Goal: Task Accomplishment & Management: Use online tool/utility

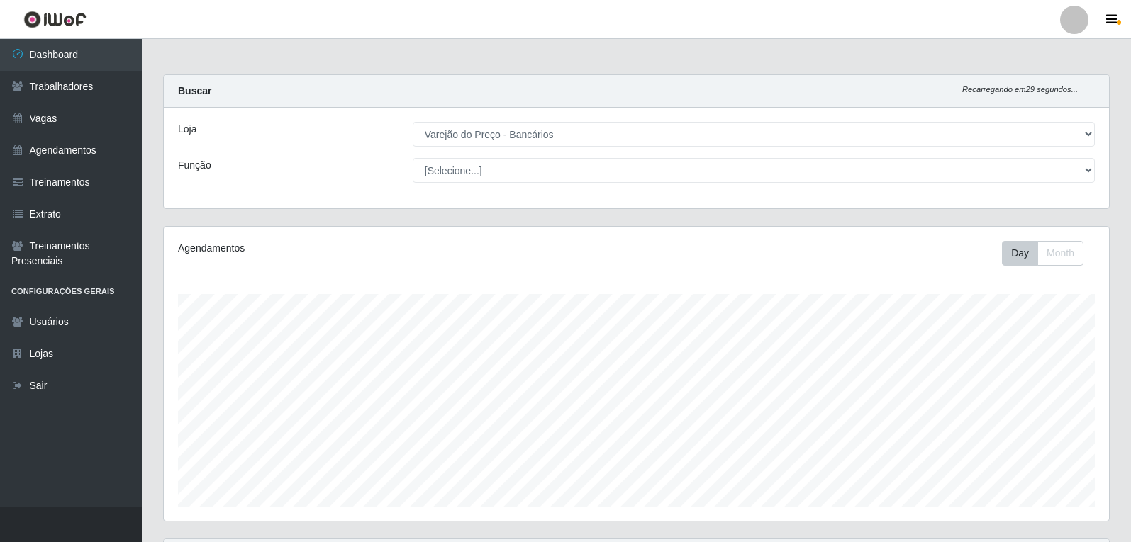
select select "157"
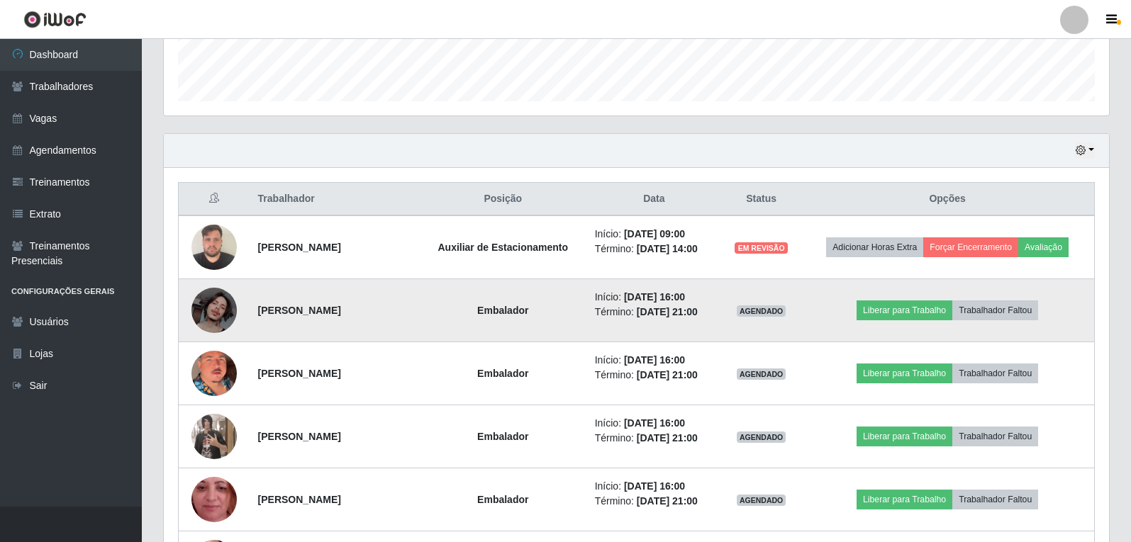
scroll to position [430, 0]
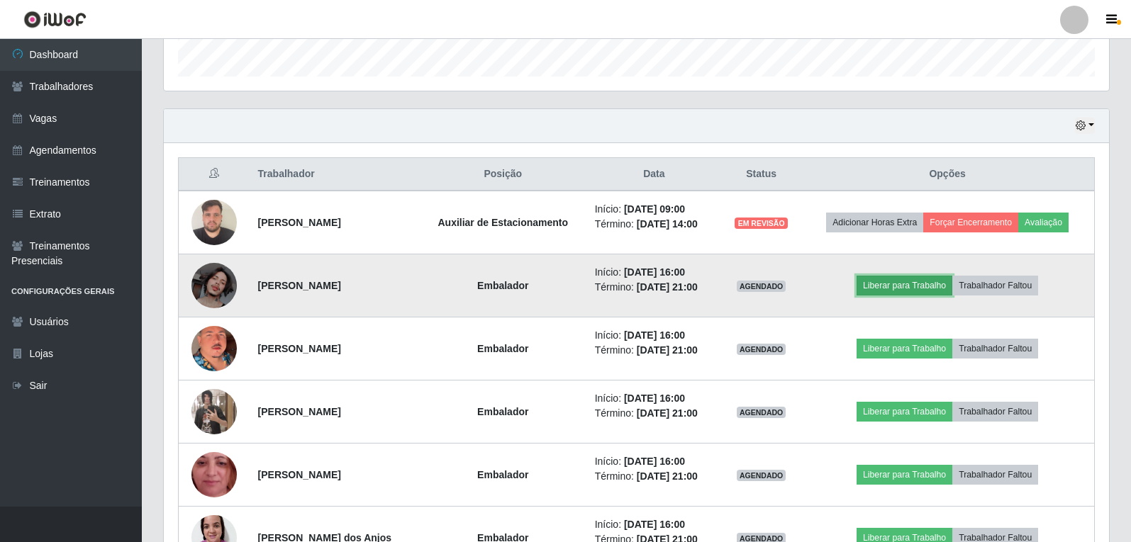
click at [934, 291] on button "Liberar para Trabalho" at bounding box center [904, 286] width 96 height 20
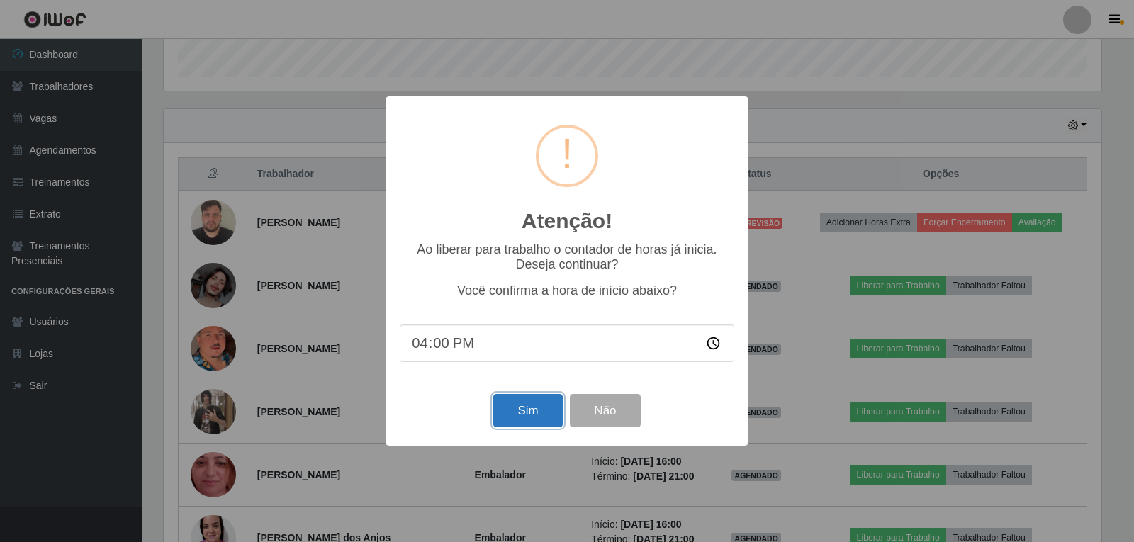
click at [508, 428] on button "Sim" at bounding box center [527, 410] width 69 height 33
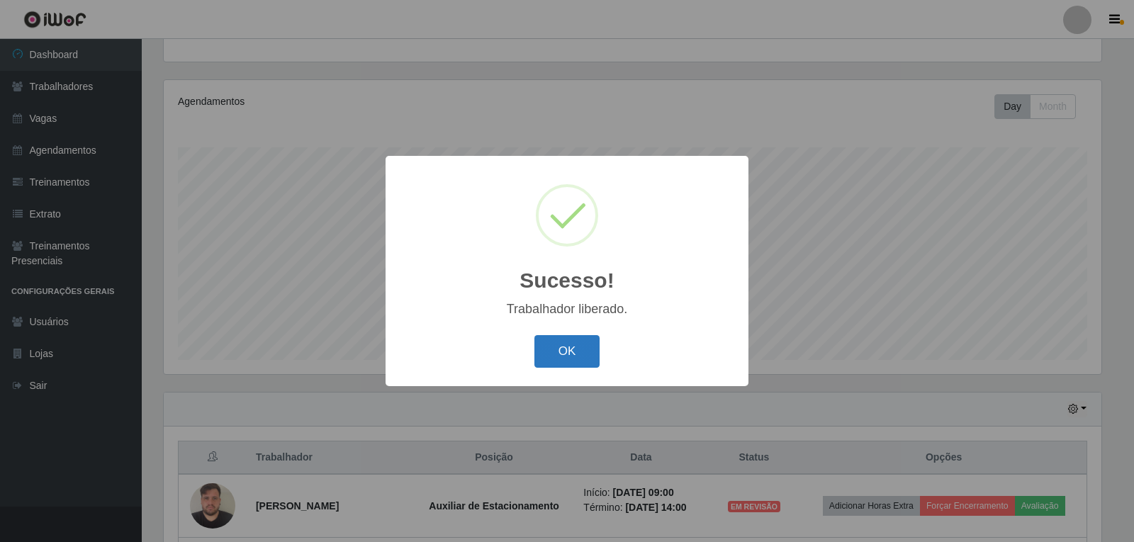
click at [554, 363] on button "OK" at bounding box center [568, 351] width 66 height 33
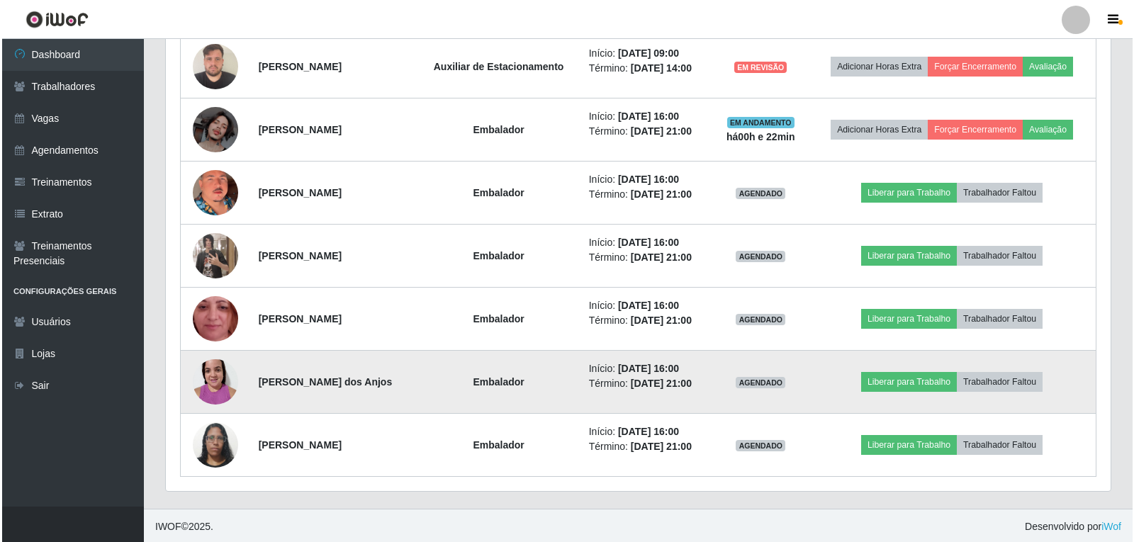
scroll to position [588, 0]
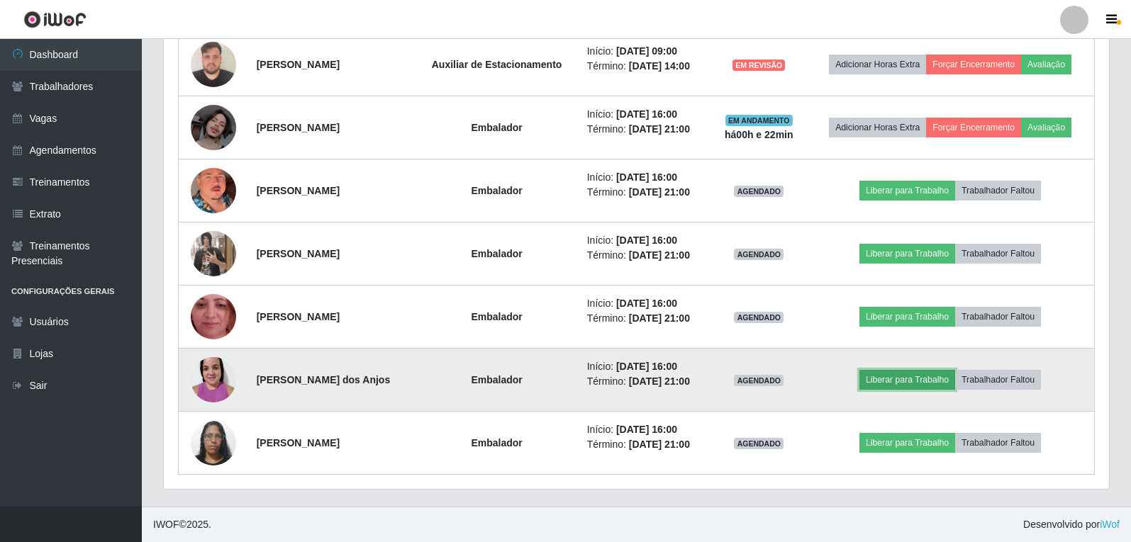
click at [891, 376] on button "Liberar para Trabalho" at bounding box center [907, 380] width 96 height 20
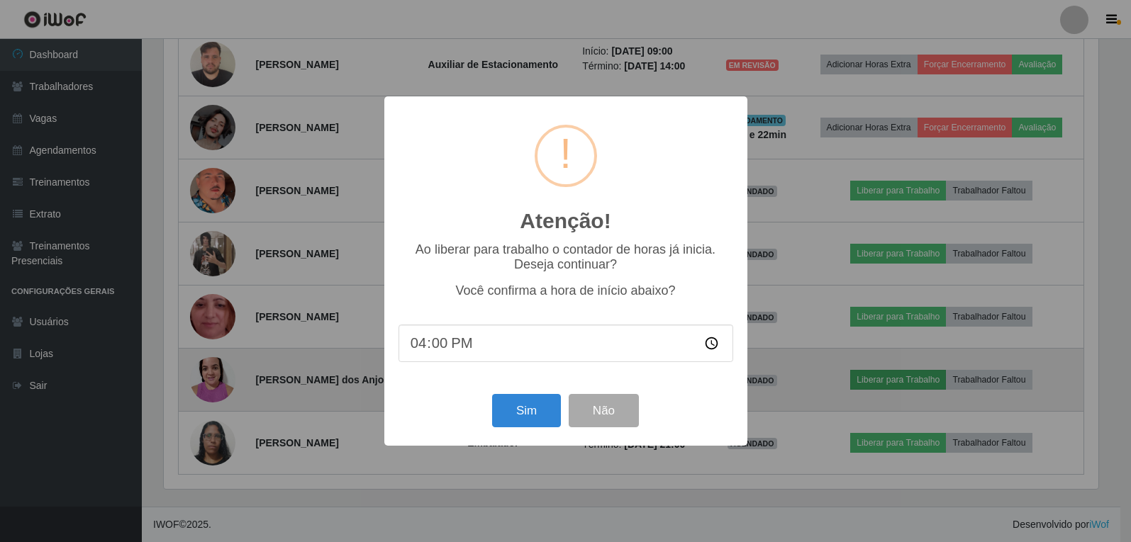
scroll to position [294, 938]
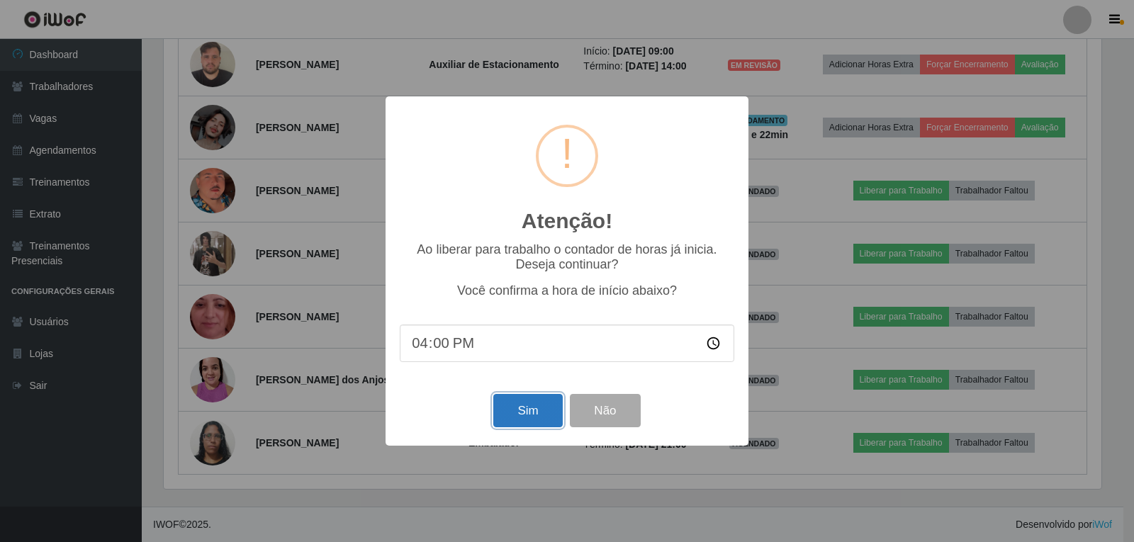
click at [527, 423] on button "Sim" at bounding box center [527, 410] width 69 height 33
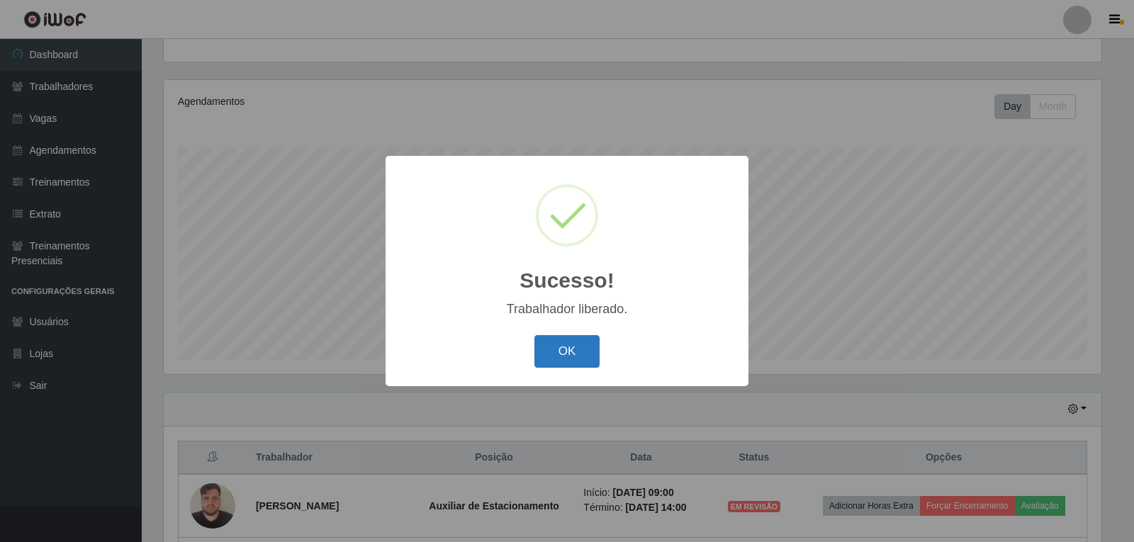
click at [554, 359] on button "OK" at bounding box center [568, 351] width 66 height 33
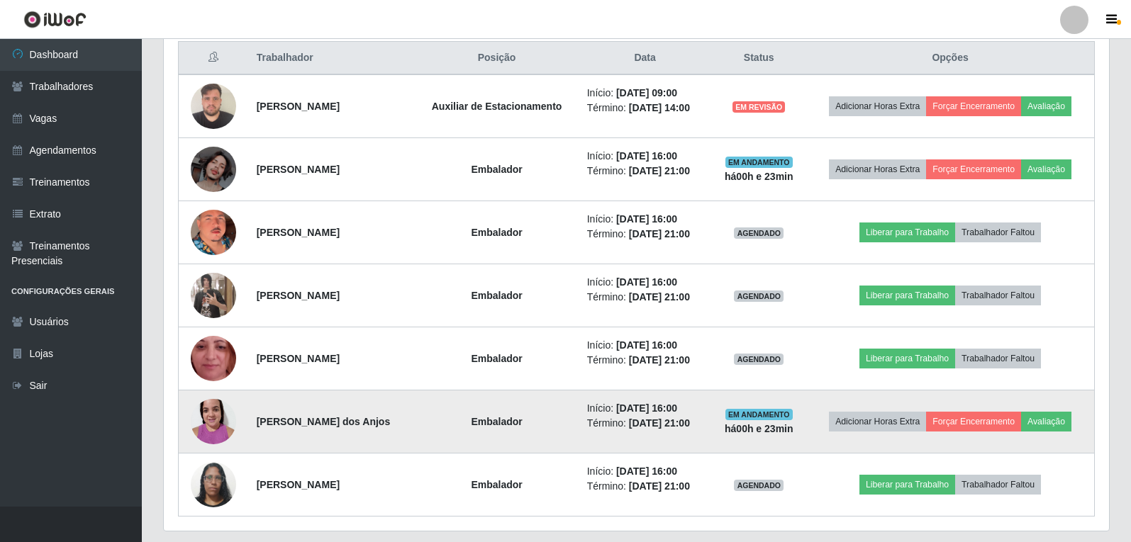
scroll to position [572, 0]
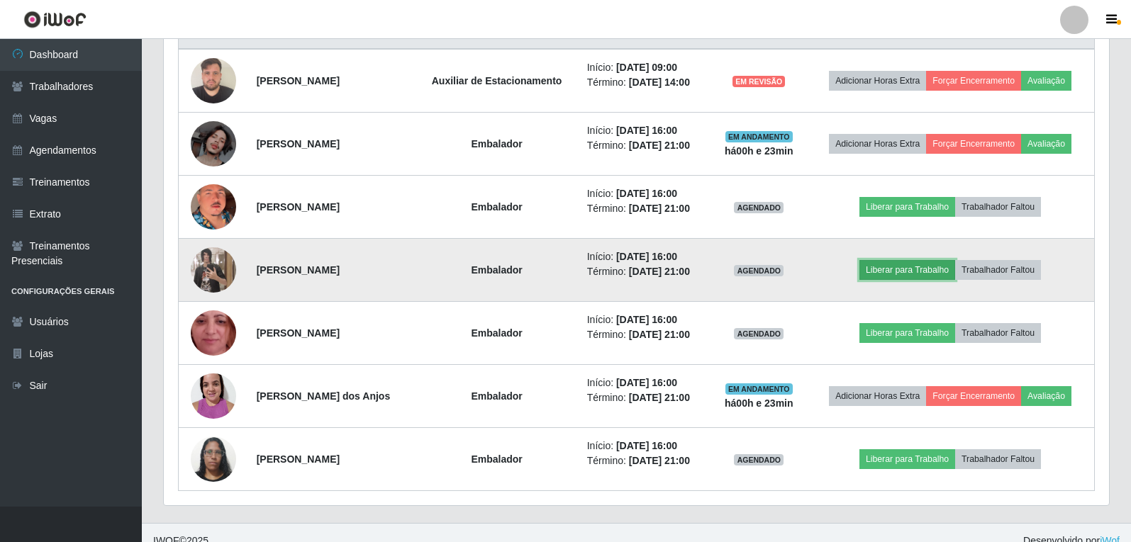
click at [931, 274] on button "Liberar para Trabalho" at bounding box center [907, 270] width 96 height 20
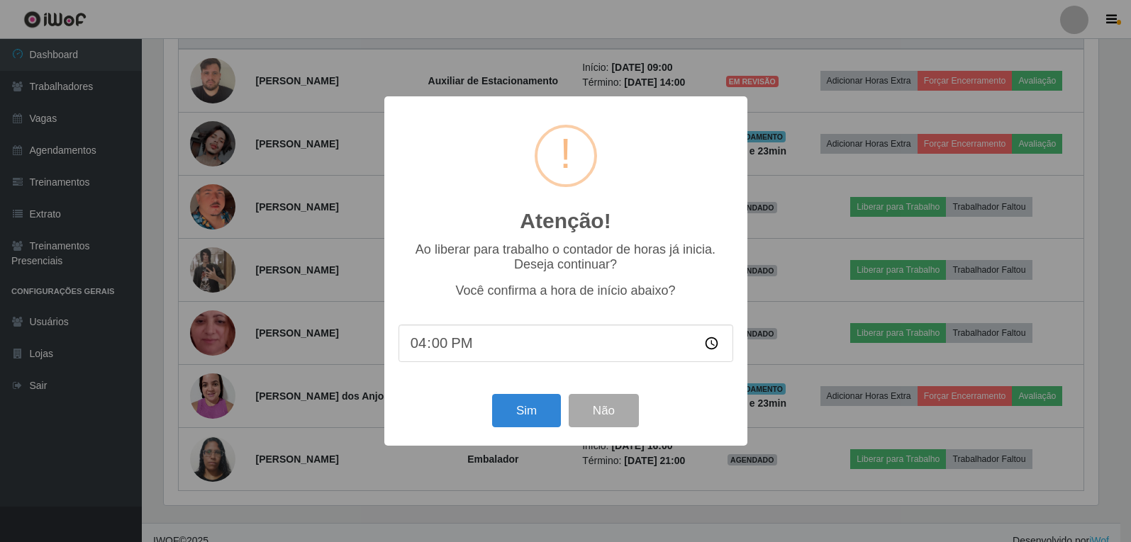
scroll to position [294, 938]
click at [508, 409] on button "Sim" at bounding box center [527, 410] width 69 height 33
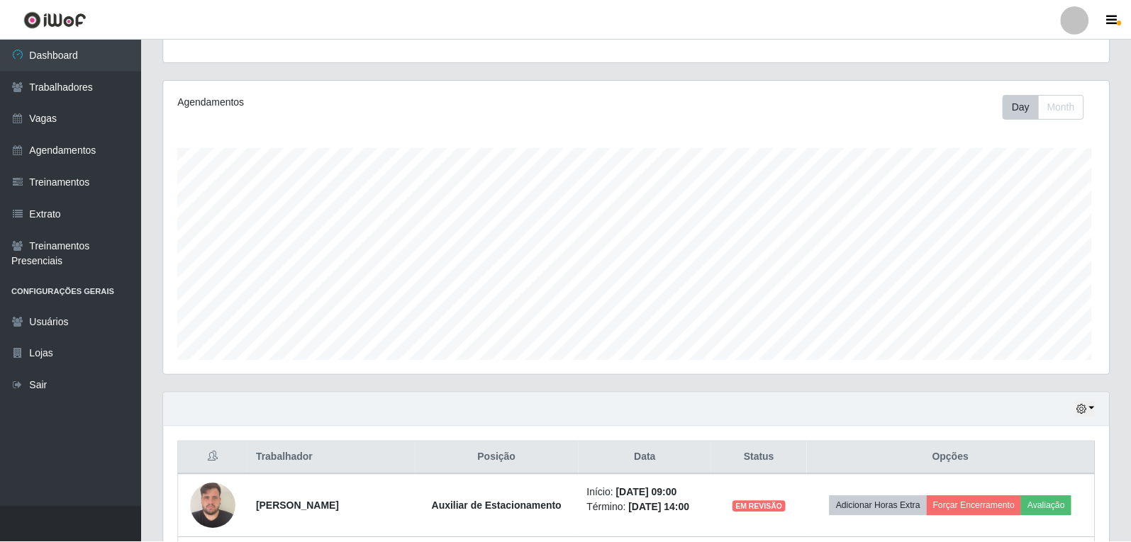
scroll to position [0, 0]
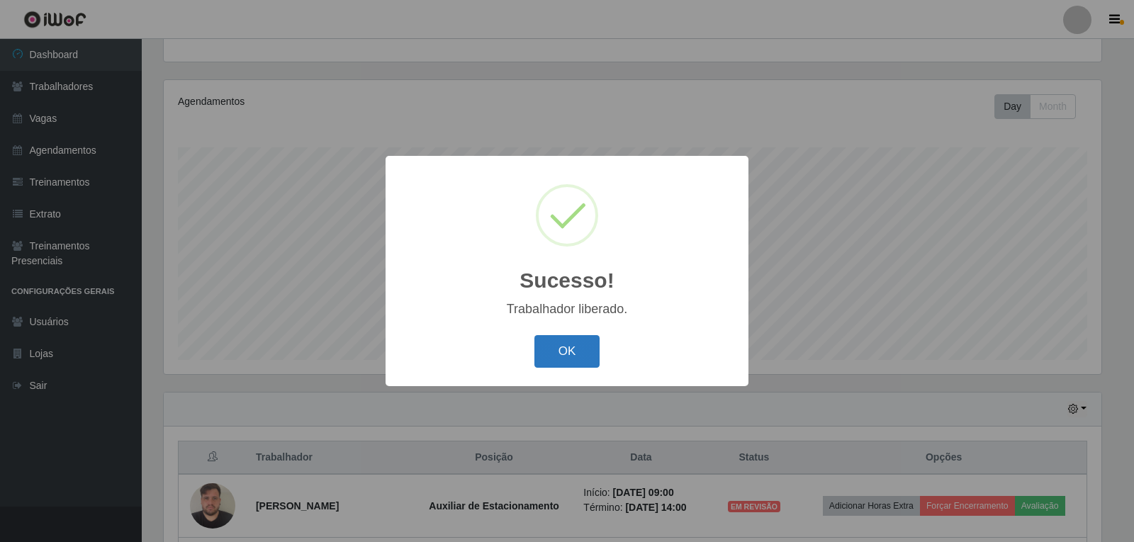
click at [549, 354] on button "OK" at bounding box center [568, 351] width 66 height 33
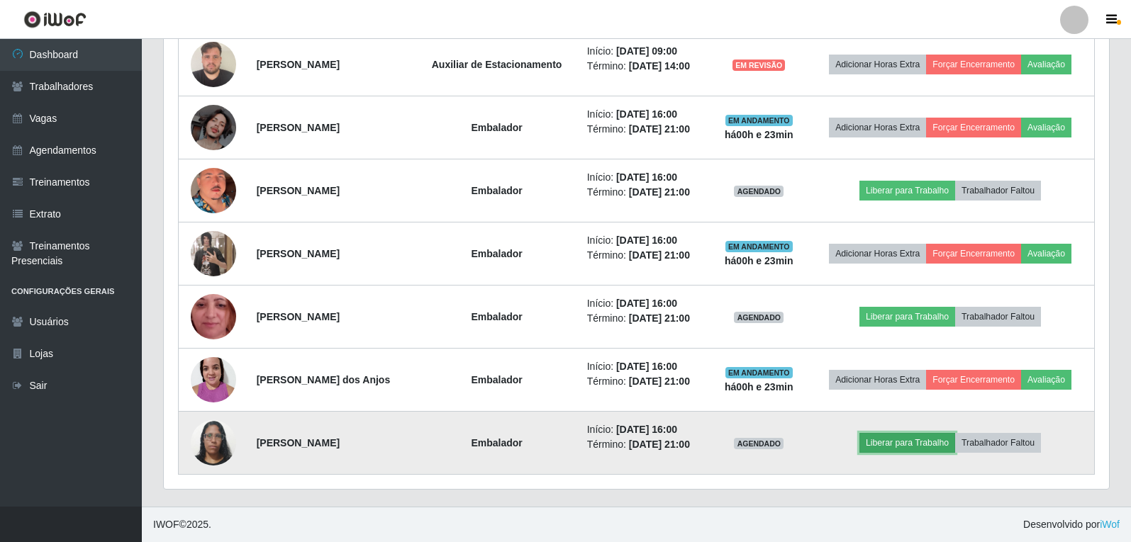
click at [944, 449] on button "Liberar para Trabalho" at bounding box center [907, 443] width 96 height 20
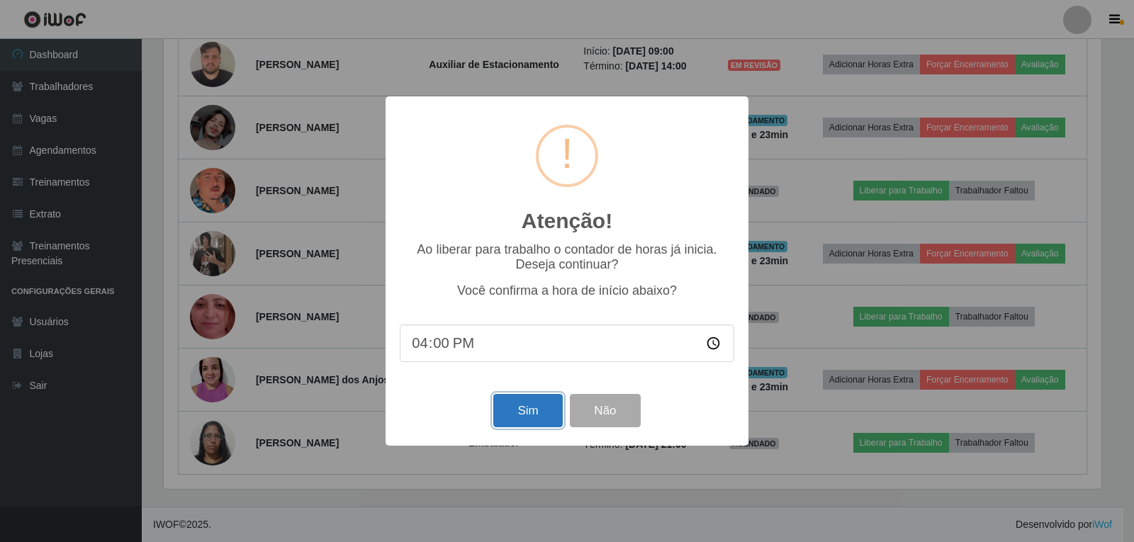
click at [518, 420] on button "Sim" at bounding box center [527, 410] width 69 height 33
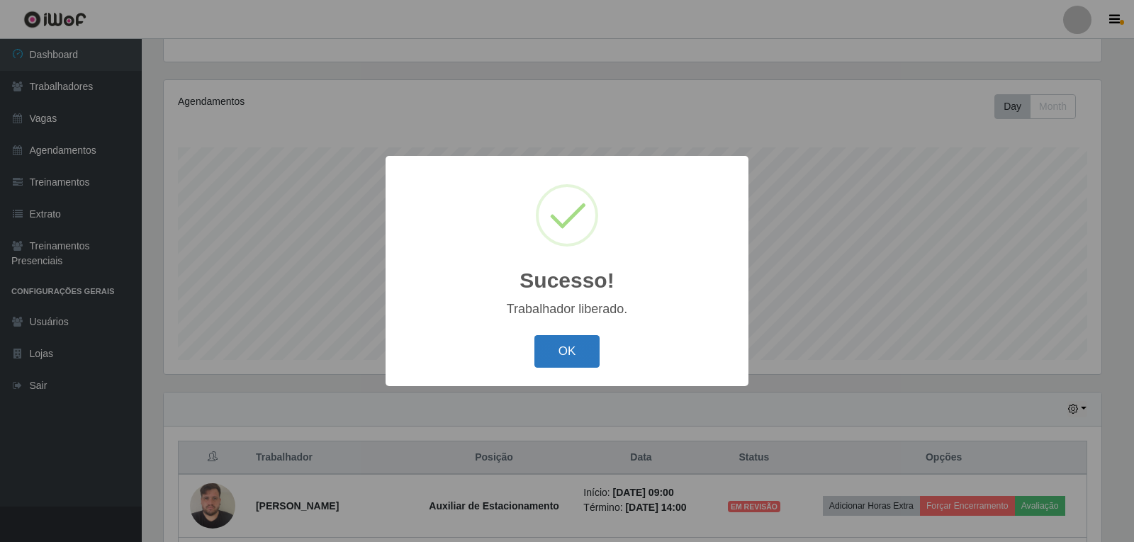
click at [576, 357] on button "OK" at bounding box center [568, 351] width 66 height 33
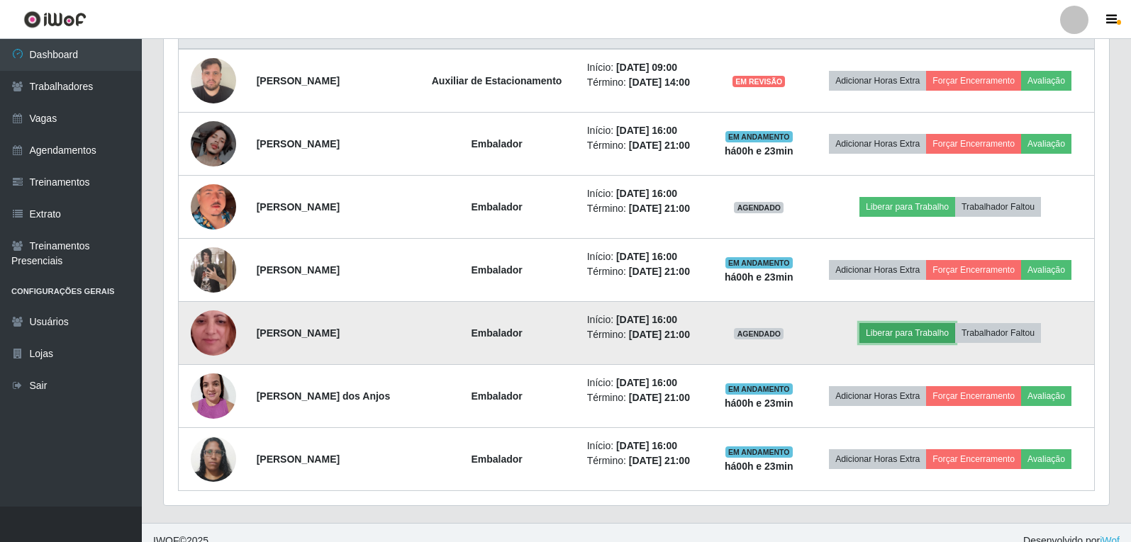
click at [924, 331] on button "Liberar para Trabalho" at bounding box center [907, 333] width 96 height 20
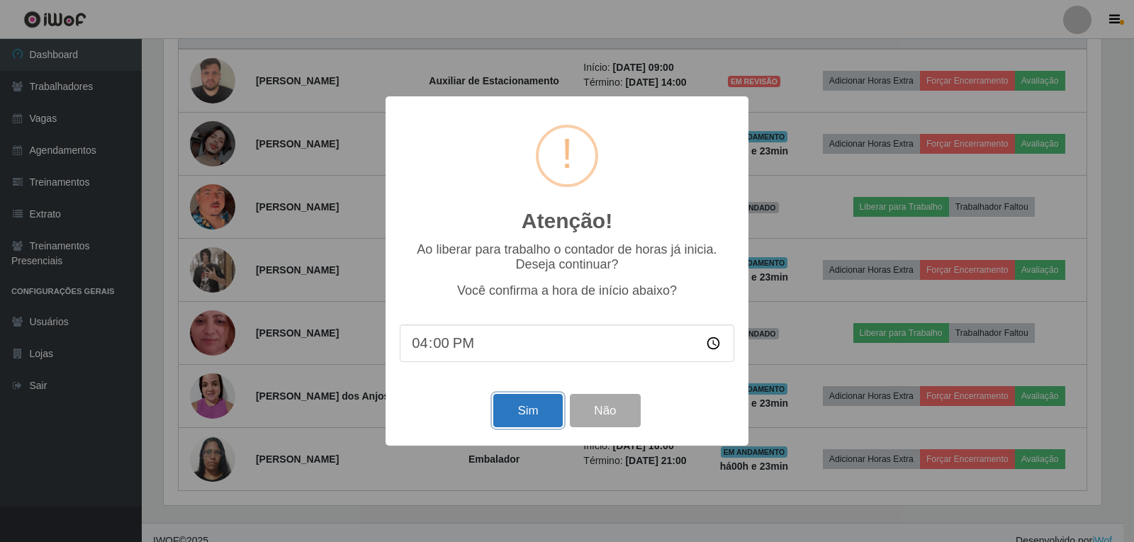
click at [526, 423] on button "Sim" at bounding box center [527, 410] width 69 height 33
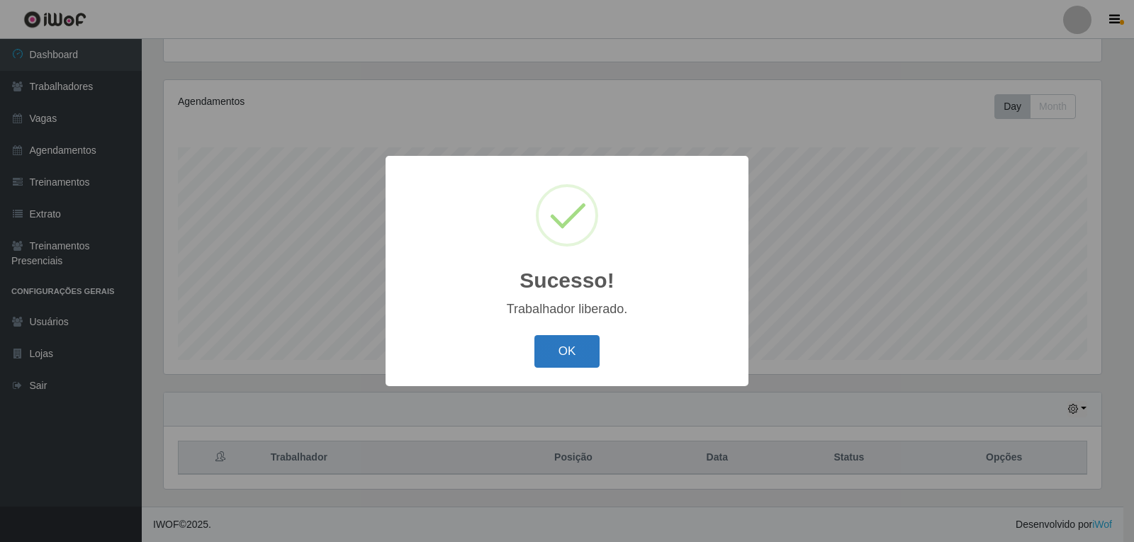
click at [554, 350] on button "OK" at bounding box center [568, 351] width 66 height 33
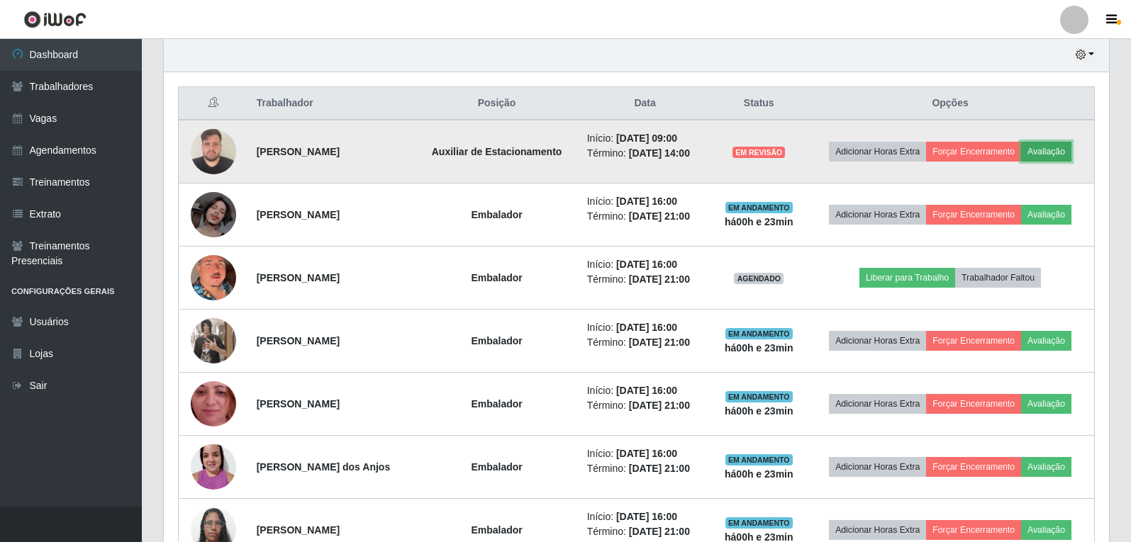
click at [1065, 147] on button "Avaliação" at bounding box center [1046, 152] width 50 height 20
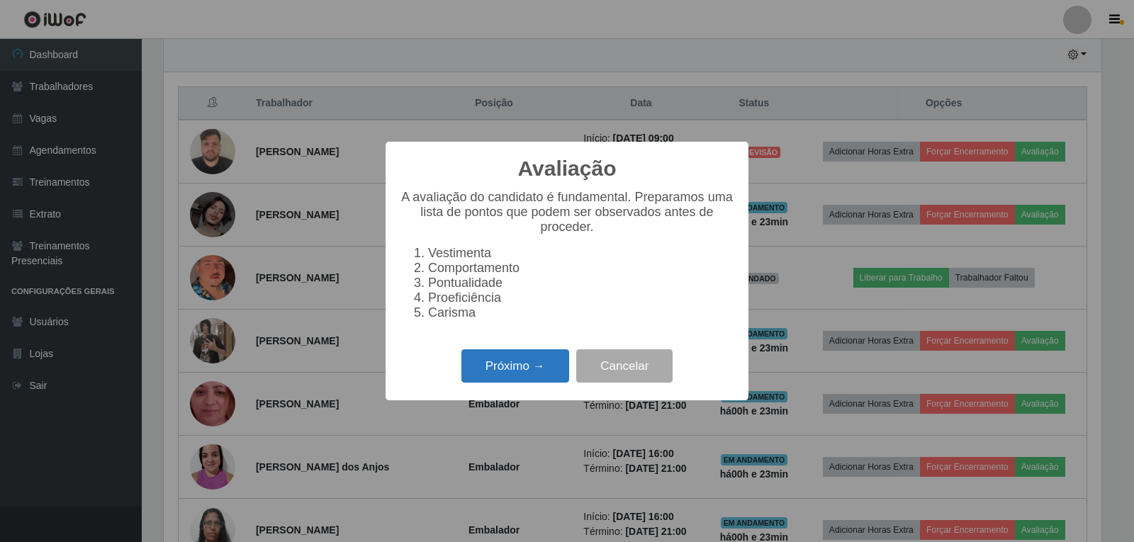
click at [523, 376] on button "Próximo →" at bounding box center [516, 366] width 108 height 33
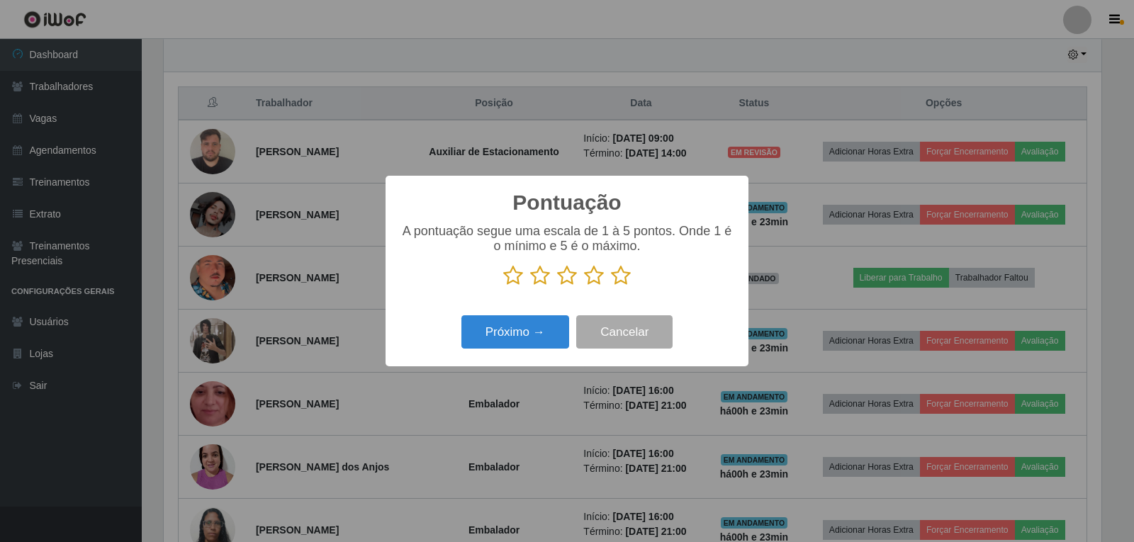
click at [622, 274] on icon at bounding box center [621, 275] width 20 height 21
click at [611, 286] on input "radio" at bounding box center [611, 286] width 0 height 0
click at [546, 323] on button "Próximo →" at bounding box center [516, 331] width 108 height 33
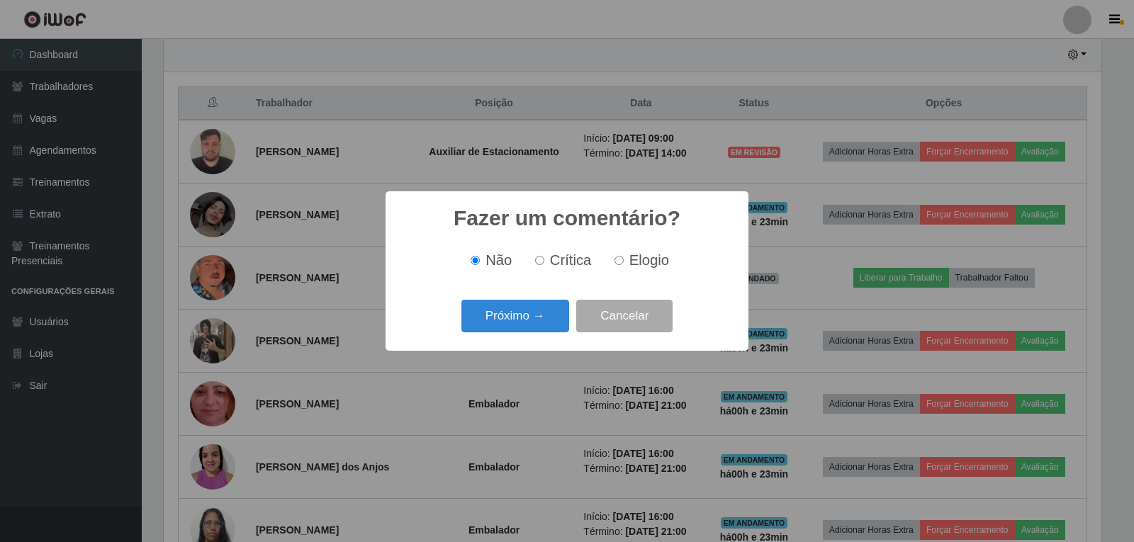
click at [546, 323] on button "Próximo →" at bounding box center [516, 316] width 108 height 33
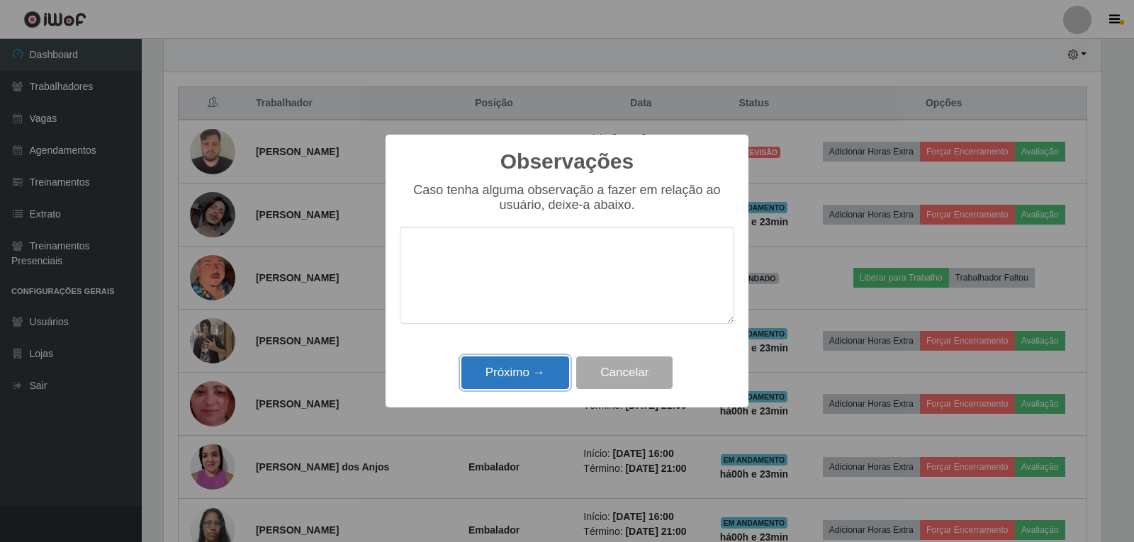
click at [530, 365] on button "Próximo →" at bounding box center [516, 373] width 108 height 33
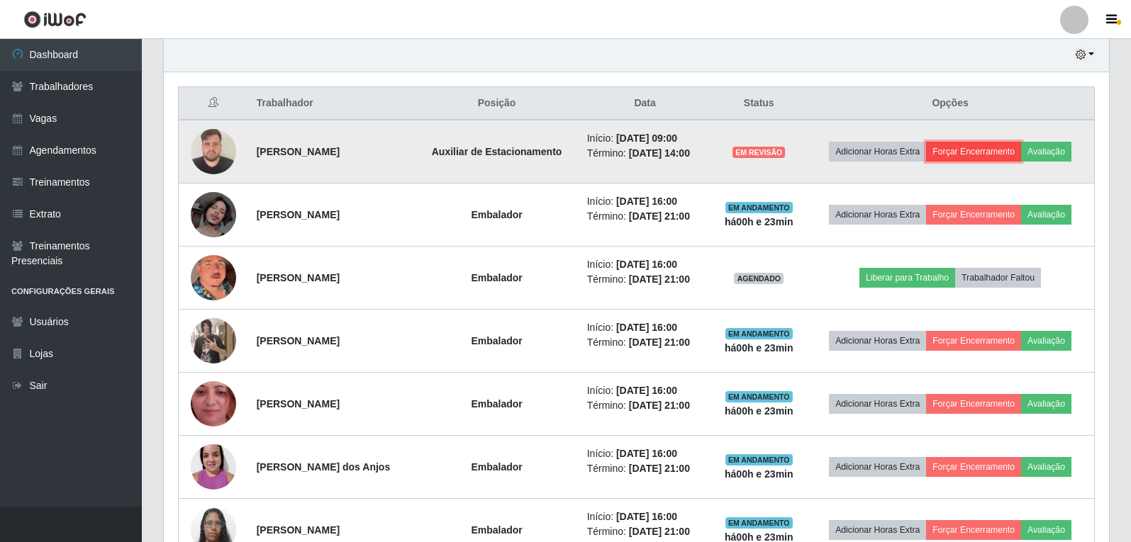
click at [976, 150] on button "Forçar Encerramento" at bounding box center [973, 152] width 95 height 20
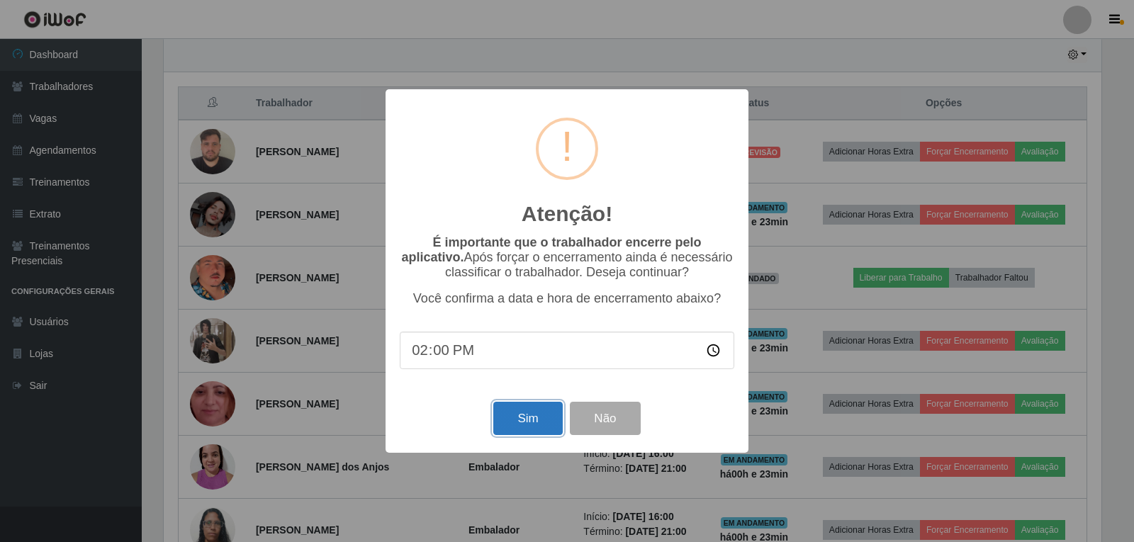
click at [555, 428] on button "Sim" at bounding box center [527, 418] width 69 height 33
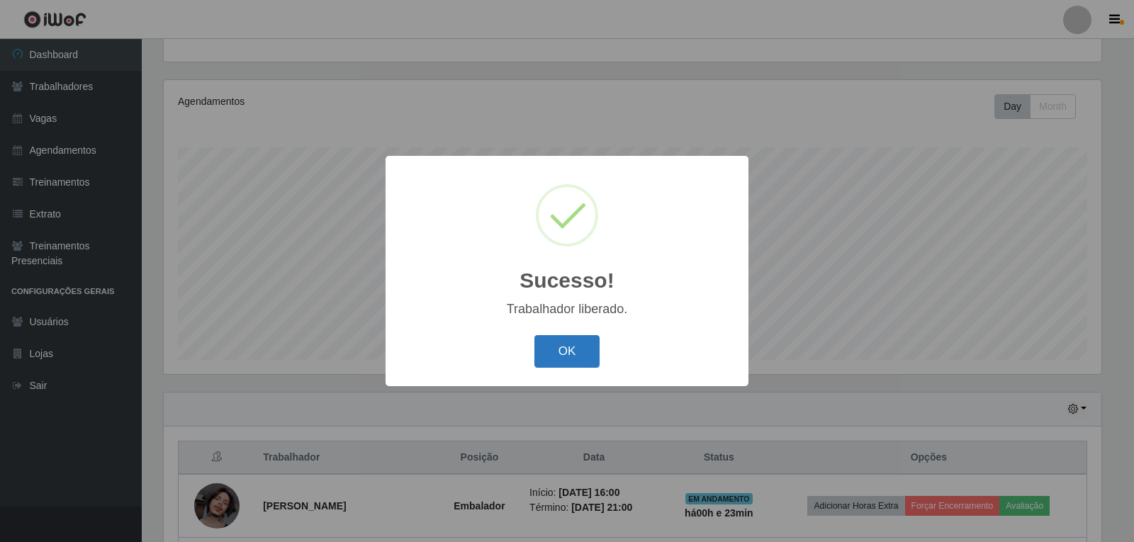
click at [549, 347] on button "OK" at bounding box center [568, 351] width 66 height 33
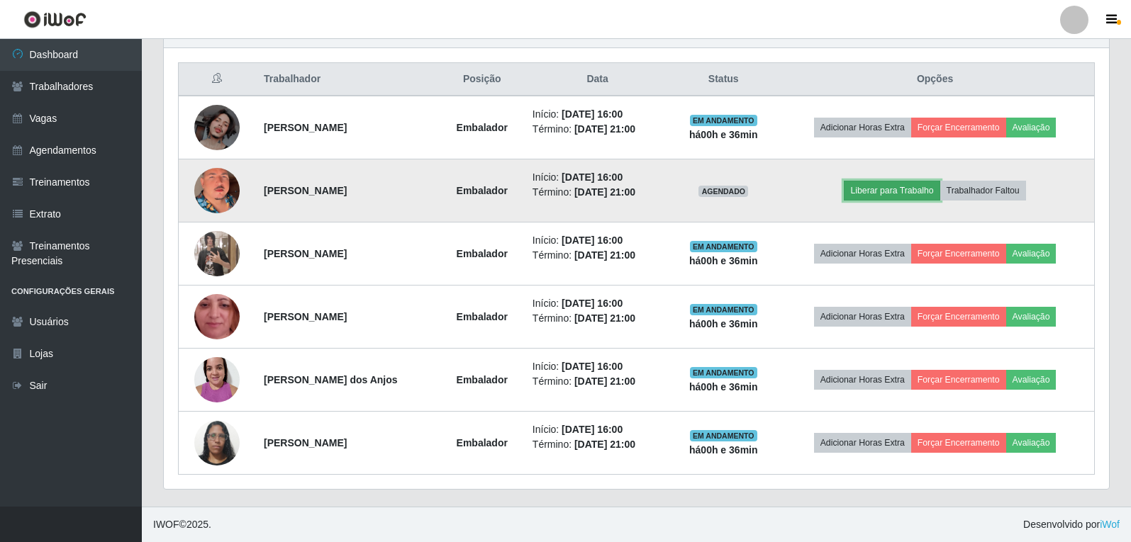
click at [899, 194] on button "Liberar para Trabalho" at bounding box center [892, 191] width 96 height 20
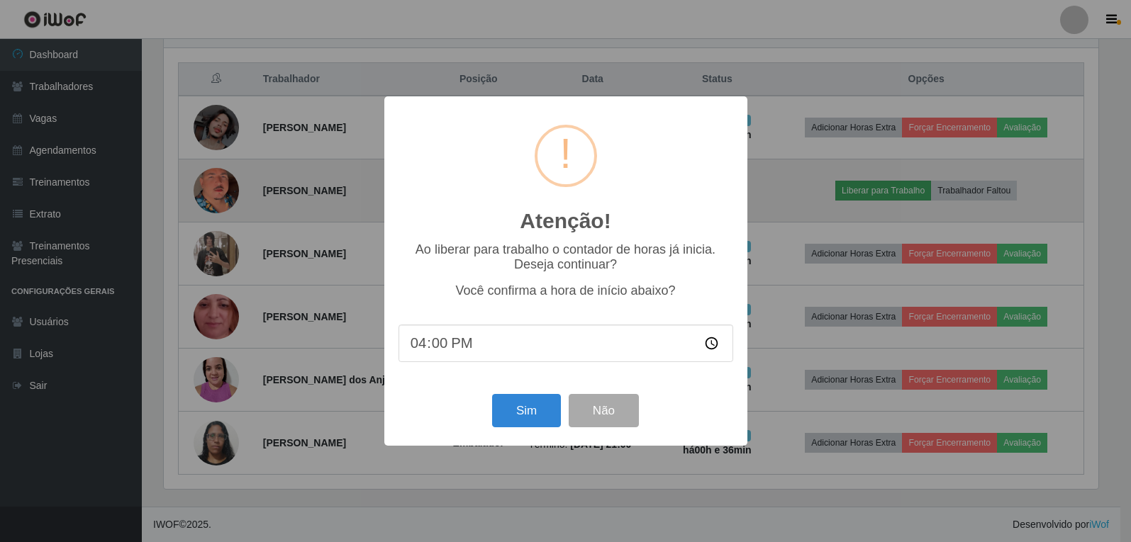
scroll to position [294, 938]
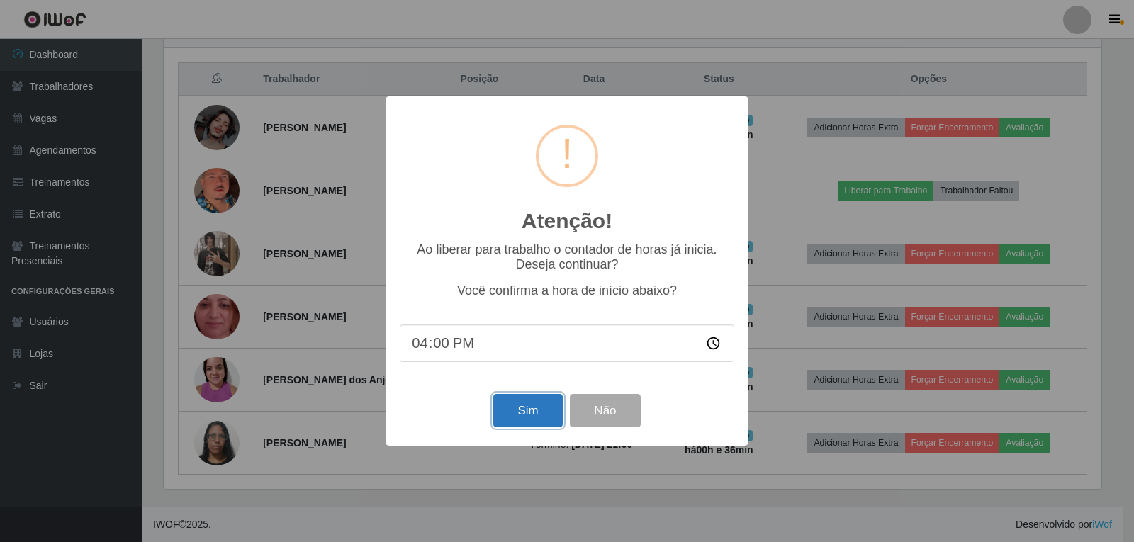
click at [555, 408] on button "Sim" at bounding box center [527, 410] width 69 height 33
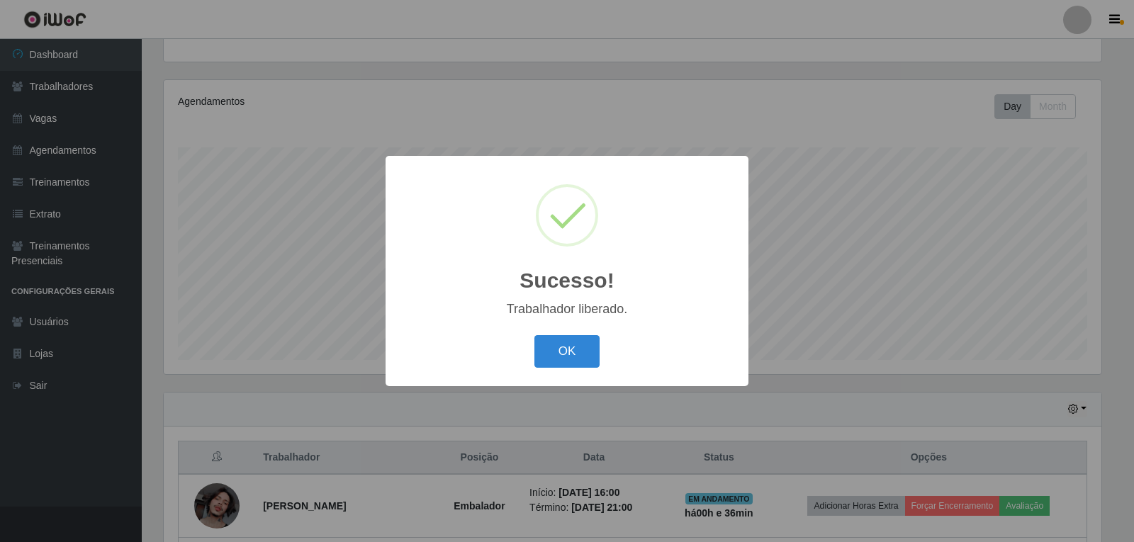
click at [535, 335] on button "OK" at bounding box center [568, 351] width 66 height 33
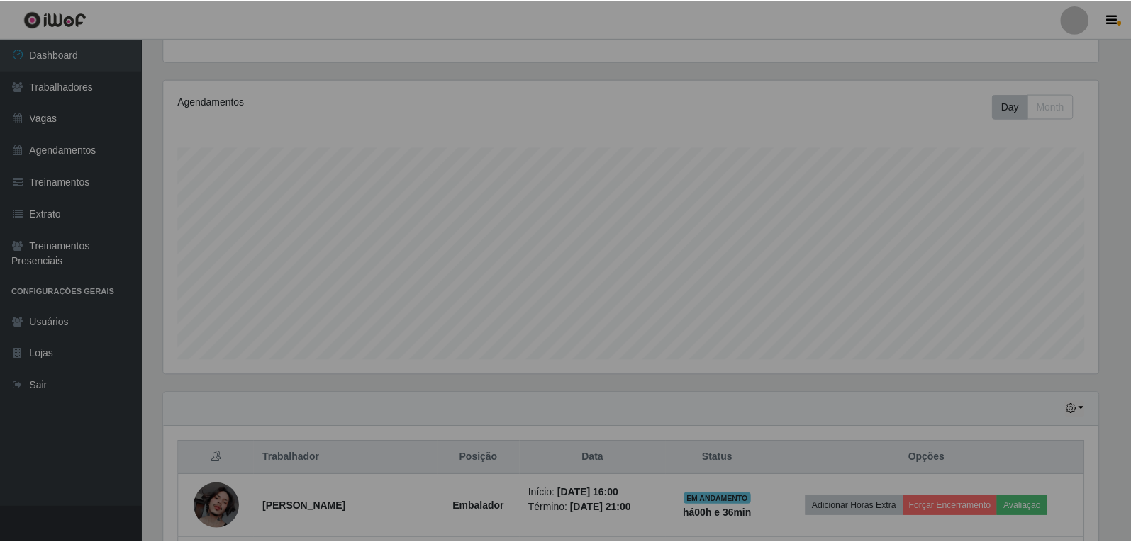
scroll to position [294, 945]
